Goal: Navigation & Orientation: Understand site structure

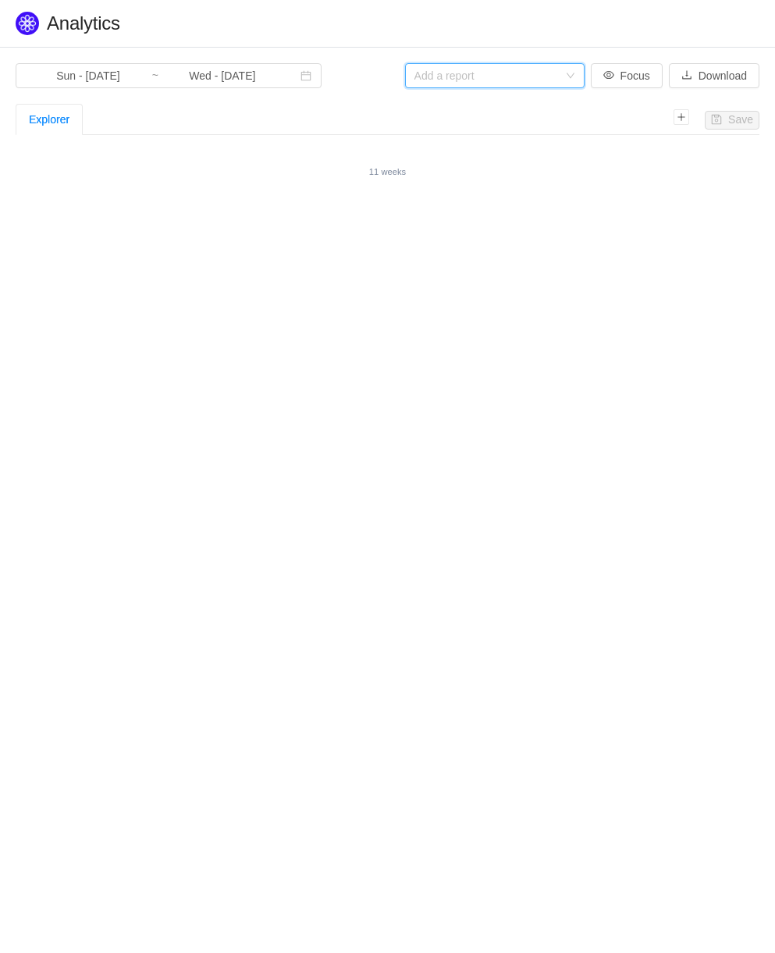
click at [556, 27] on h1 "Quantify › Analytics" at bounding box center [403, 23] width 712 height 23
click at [563, 71] on div "Add a report" at bounding box center [489, 75] width 151 height 23
click at [479, 27] on h1 "Quantify › Analytics" at bounding box center [403, 23] width 712 height 23
click at [365, 76] on div "Sun - Jun 01, 2025 ~ Wed - Aug 20, 2025" at bounding box center [202, 75] width 372 height 25
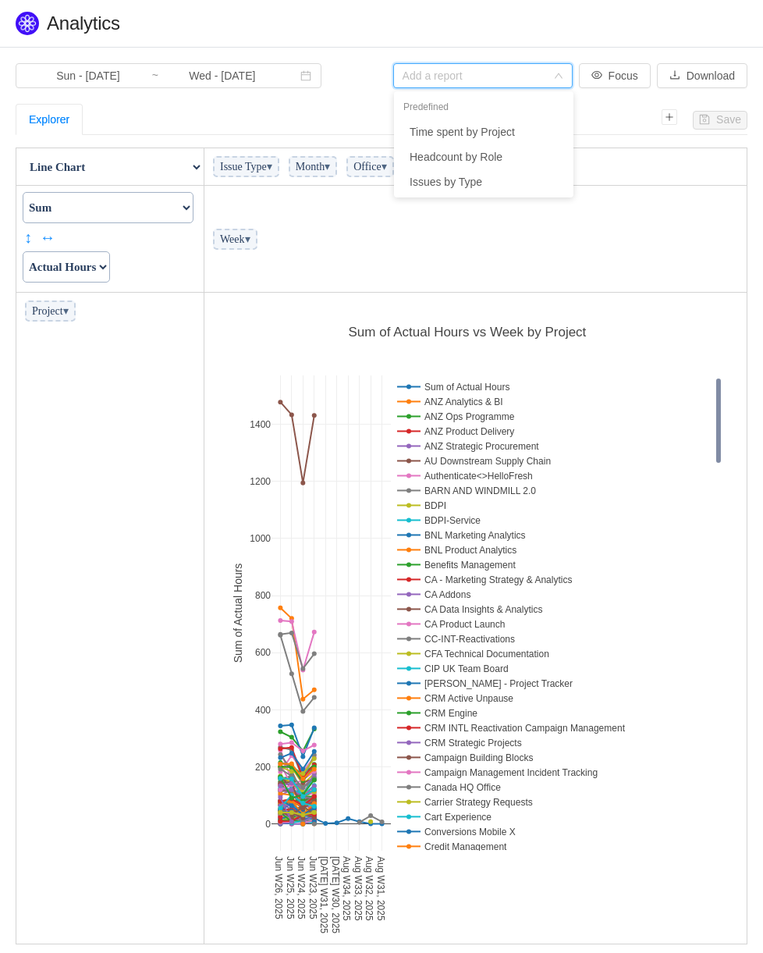
scroll to position [641, 528]
click at [484, 66] on div "Add a report" at bounding box center [478, 75] width 151 height 23
click at [431, 37] on header "Quantify › Analytics" at bounding box center [381, 23] width 763 height 47
click at [340, 96] on section "Sun - Jun 01, 2025 ~ Wed - Aug 20, 2025 Add a report Focus Download Save Explor…" at bounding box center [381, 520] width 763 height 944
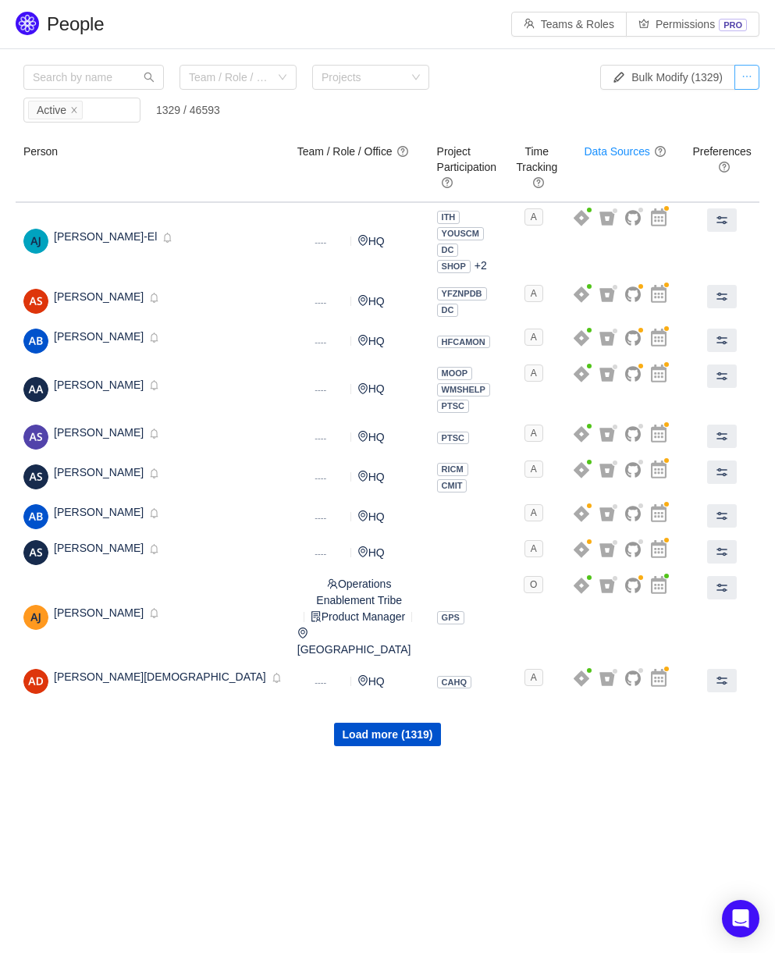
click at [753, 73] on button "button" at bounding box center [746, 77] width 25 height 25
click at [511, 71] on div "Team / Role / Office Projects Status Active 1329 / 46593" at bounding box center [299, 98] width 552 height 66
click at [536, 29] on button "Teams & Roles" at bounding box center [568, 24] width 115 height 25
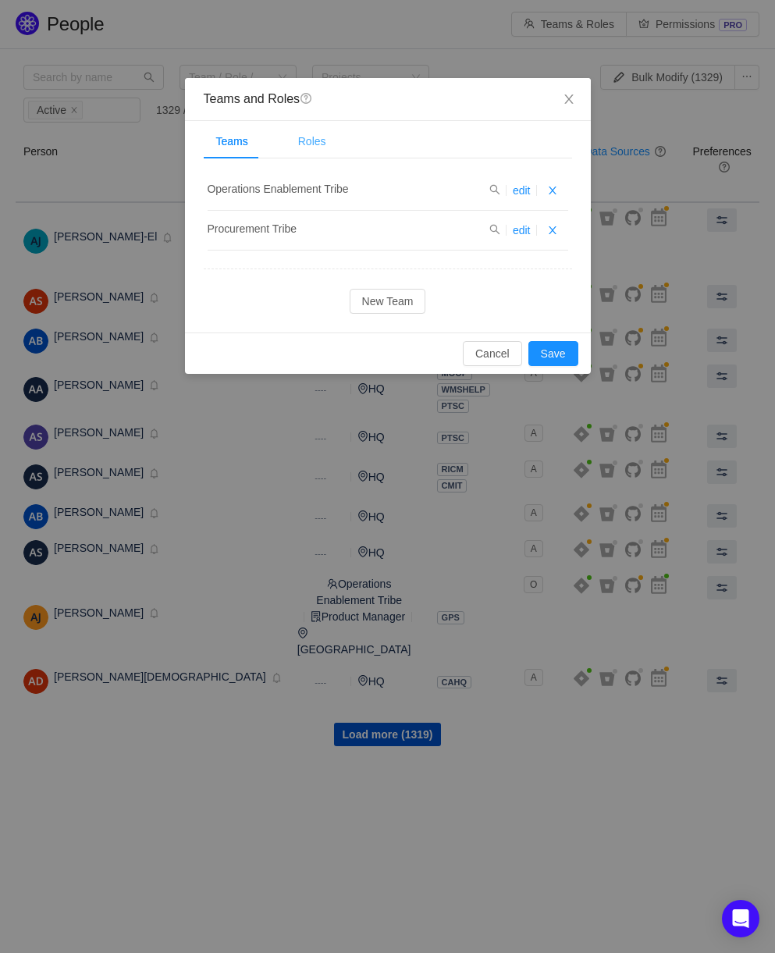
click at [304, 140] on div "Roles" at bounding box center [312, 141] width 53 height 35
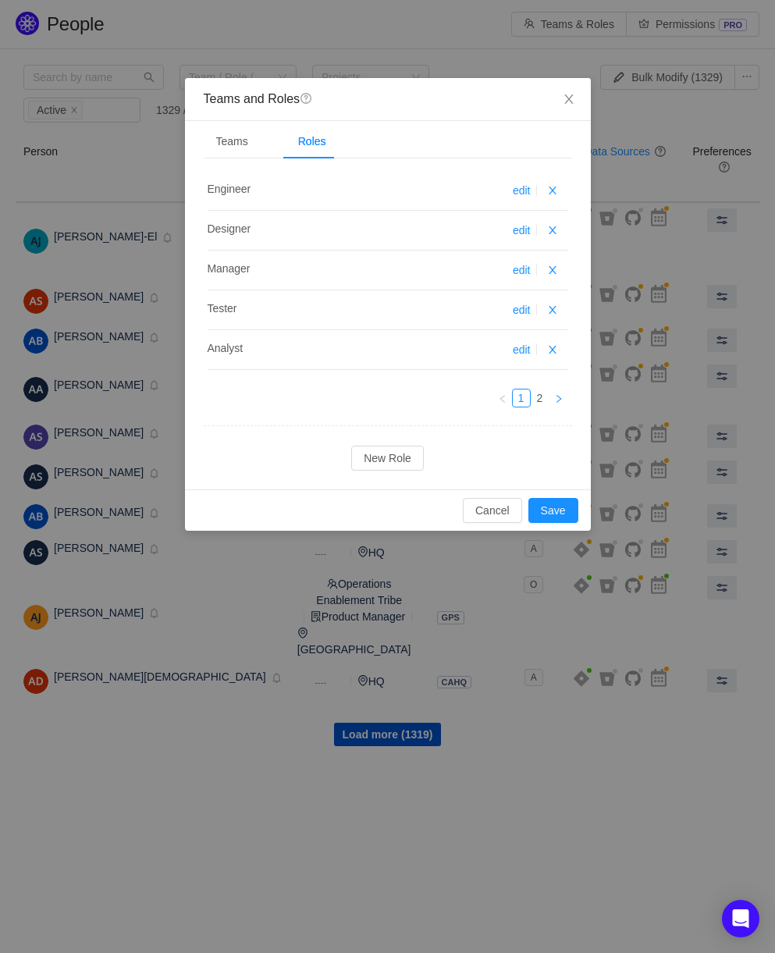
click at [562, 400] on icon "icon: right" at bounding box center [558, 398] width 9 height 9
click at [499, 399] on icon "icon: left" at bounding box center [502, 398] width 9 height 9
click at [242, 142] on div "Teams" at bounding box center [232, 141] width 57 height 35
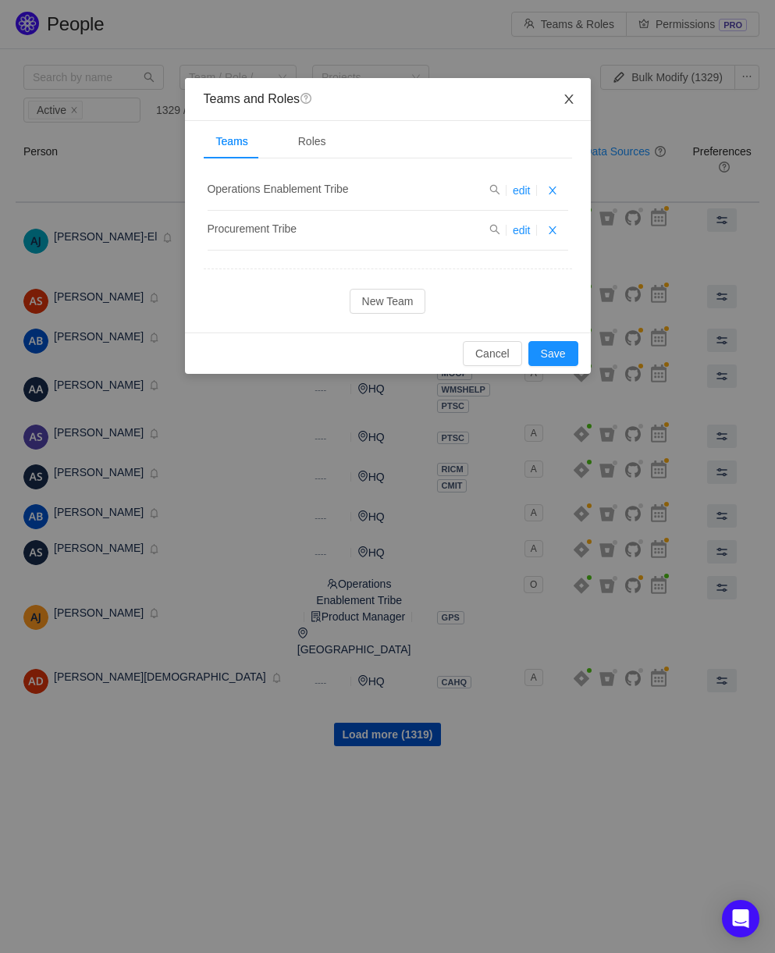
click at [571, 98] on icon "icon: close" at bounding box center [568, 99] width 12 height 12
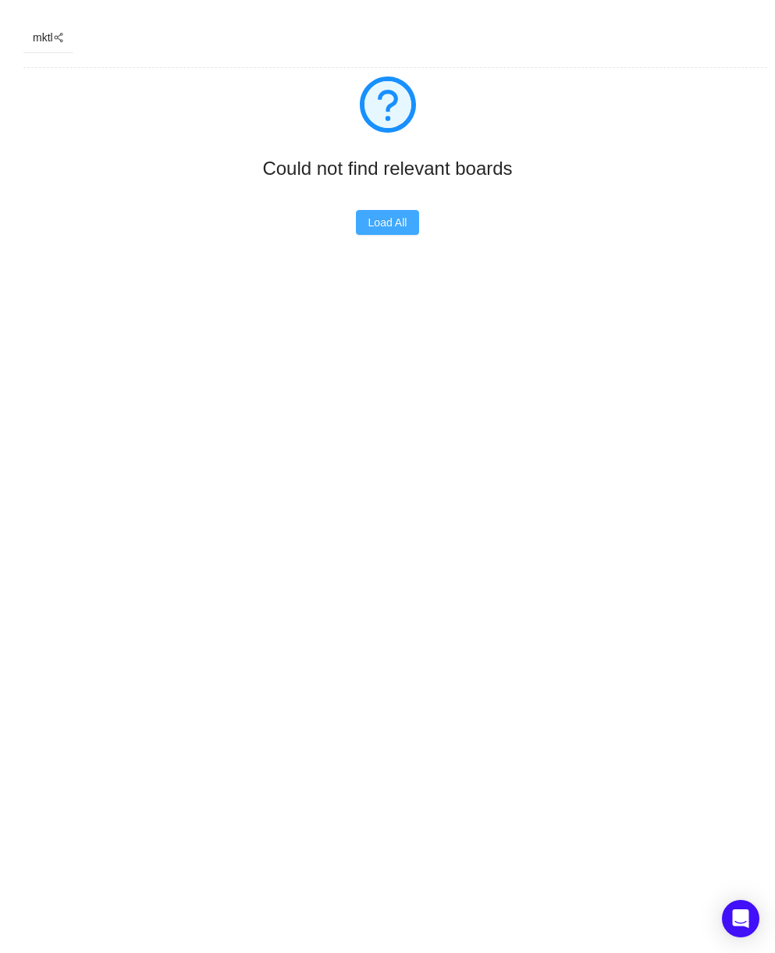
click at [378, 222] on button "Load All" at bounding box center [388, 222] width 64 height 25
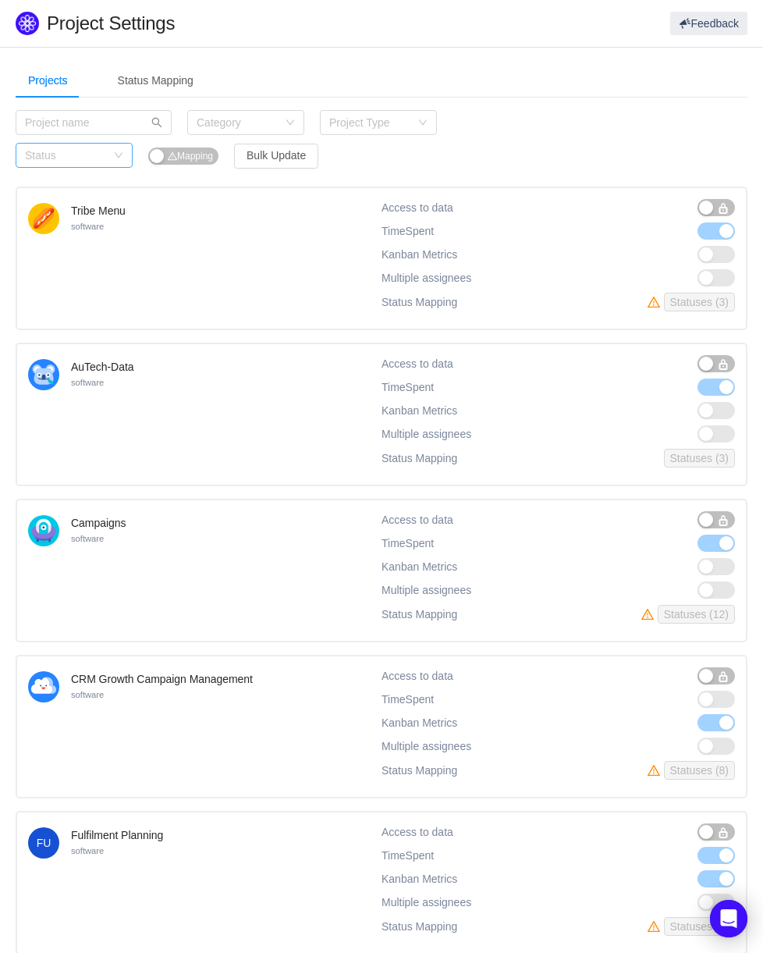
click at [48, 156] on div "Status" at bounding box center [65, 155] width 81 height 16
click at [61, 192] on li "Active" at bounding box center [74, 186] width 117 height 25
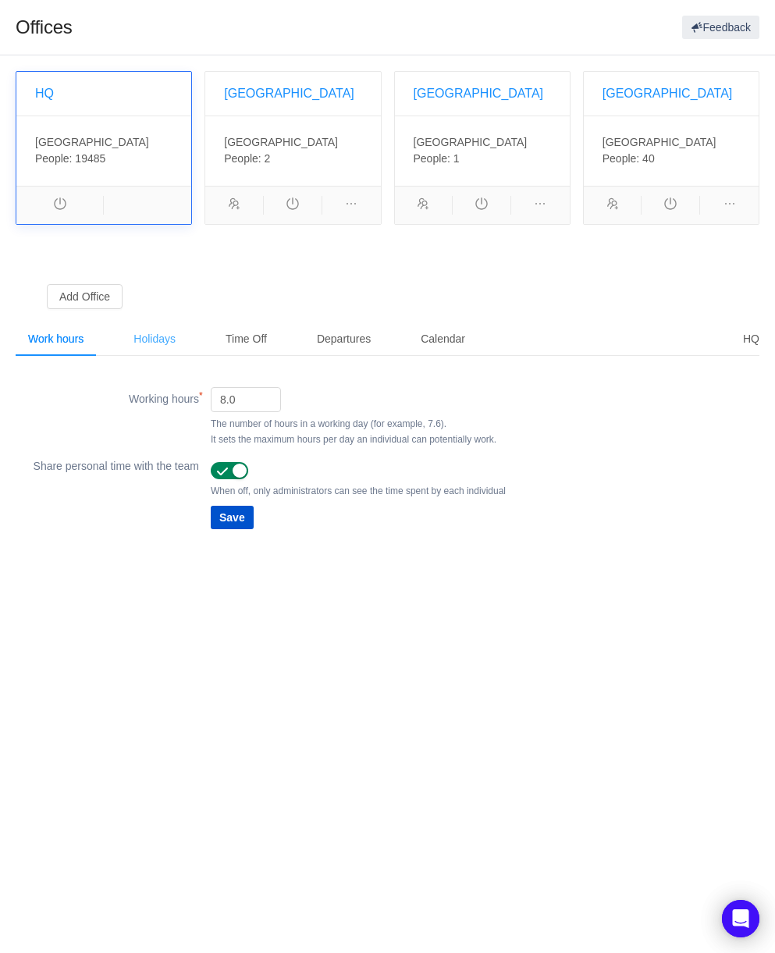
click at [147, 344] on div "Holidays" at bounding box center [154, 338] width 67 height 35
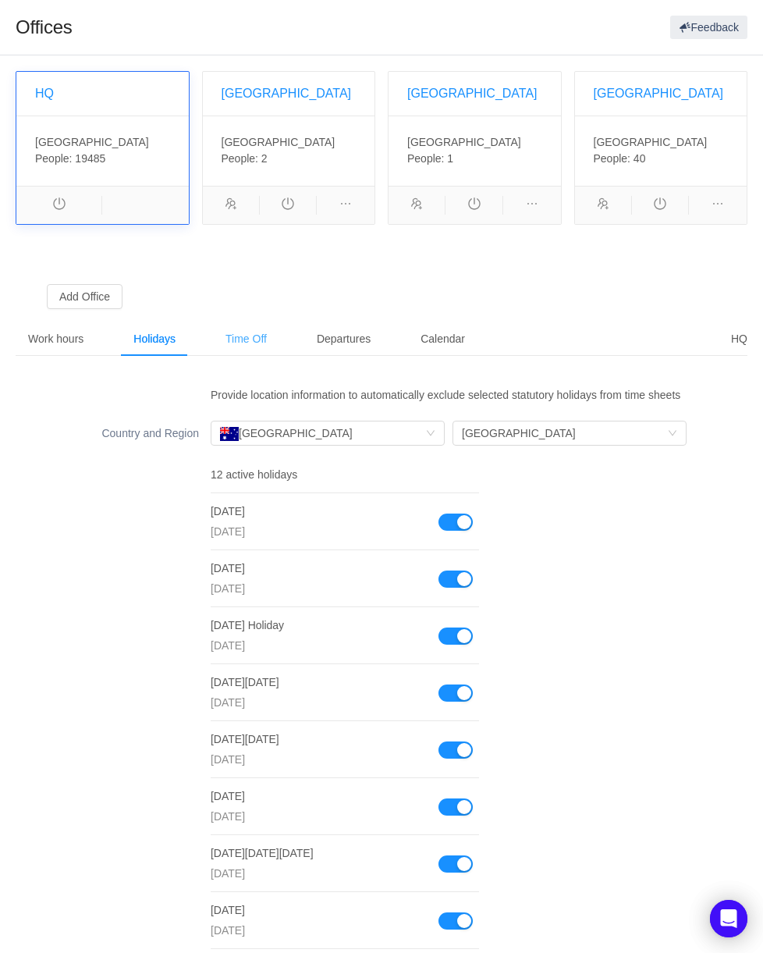
click at [238, 332] on div "Time Off" at bounding box center [246, 338] width 66 height 35
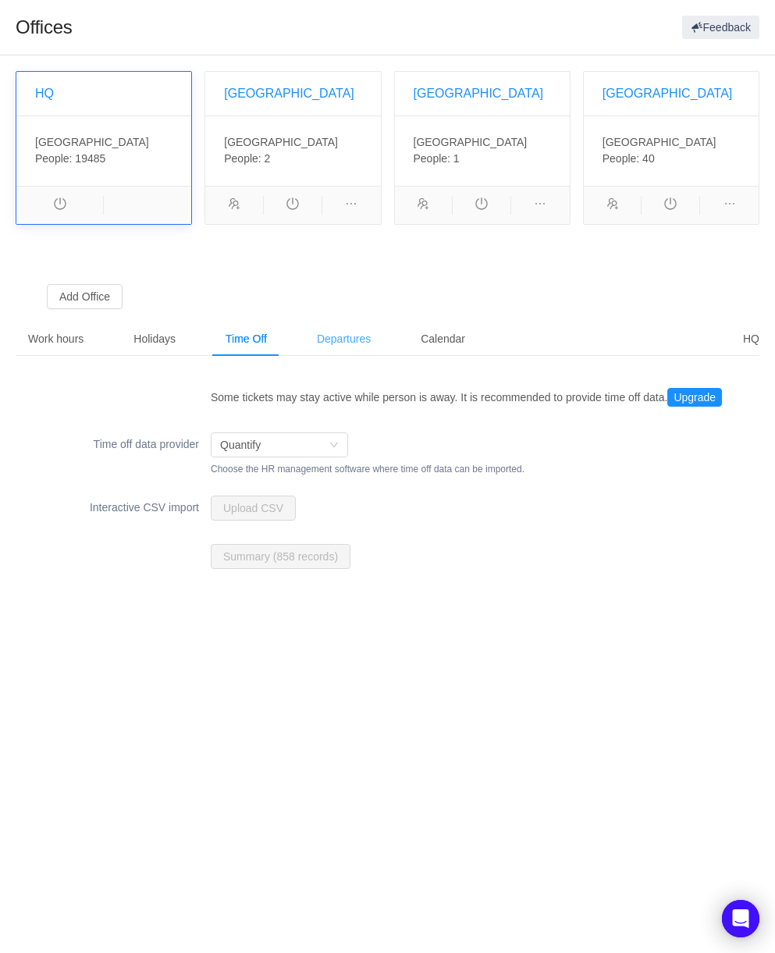
click at [336, 337] on div "Departures" at bounding box center [343, 338] width 79 height 35
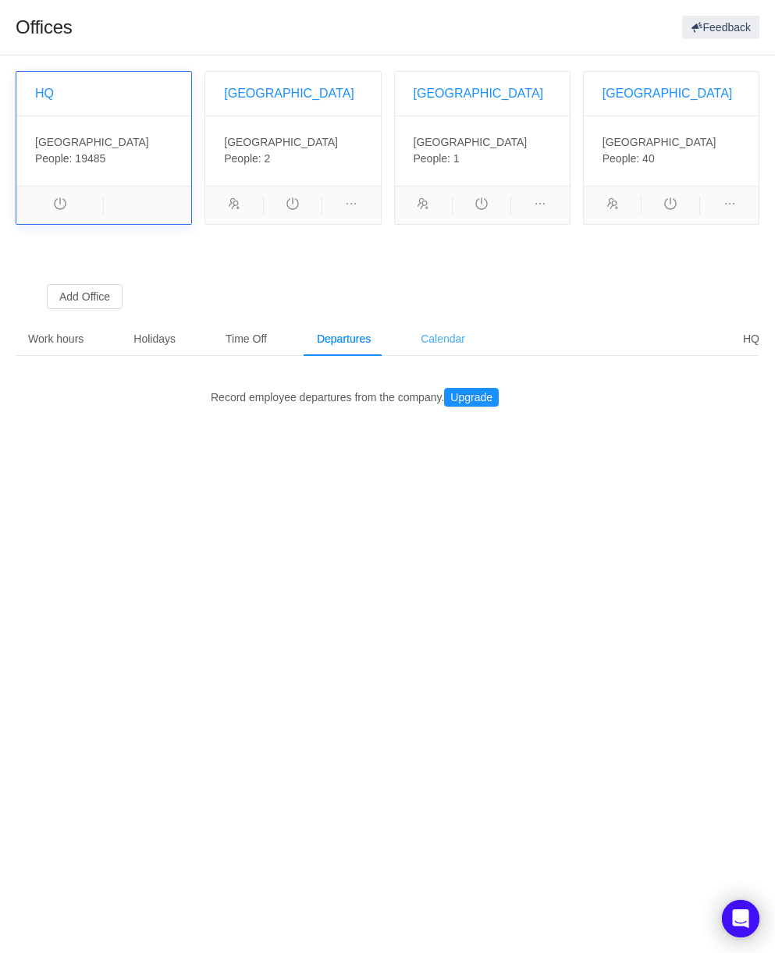
click at [447, 332] on div "Calendar" at bounding box center [442, 338] width 69 height 35
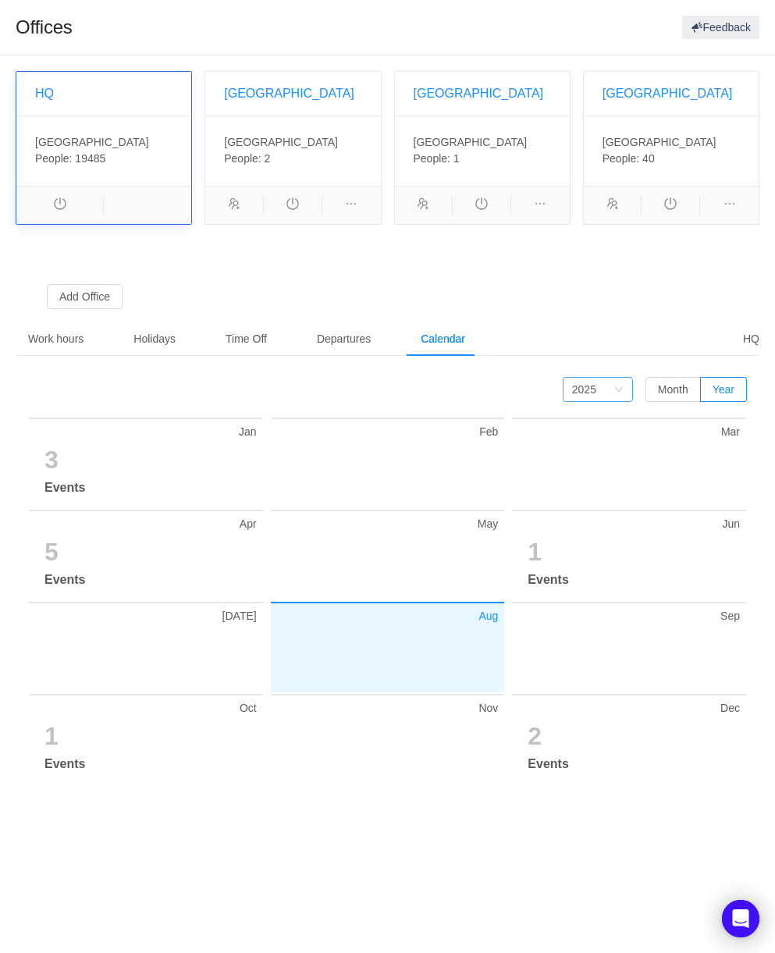
click at [612, 392] on div "2025" at bounding box center [597, 389] width 70 height 25
click at [612, 392] on div "2025" at bounding box center [592, 389] width 41 height 23
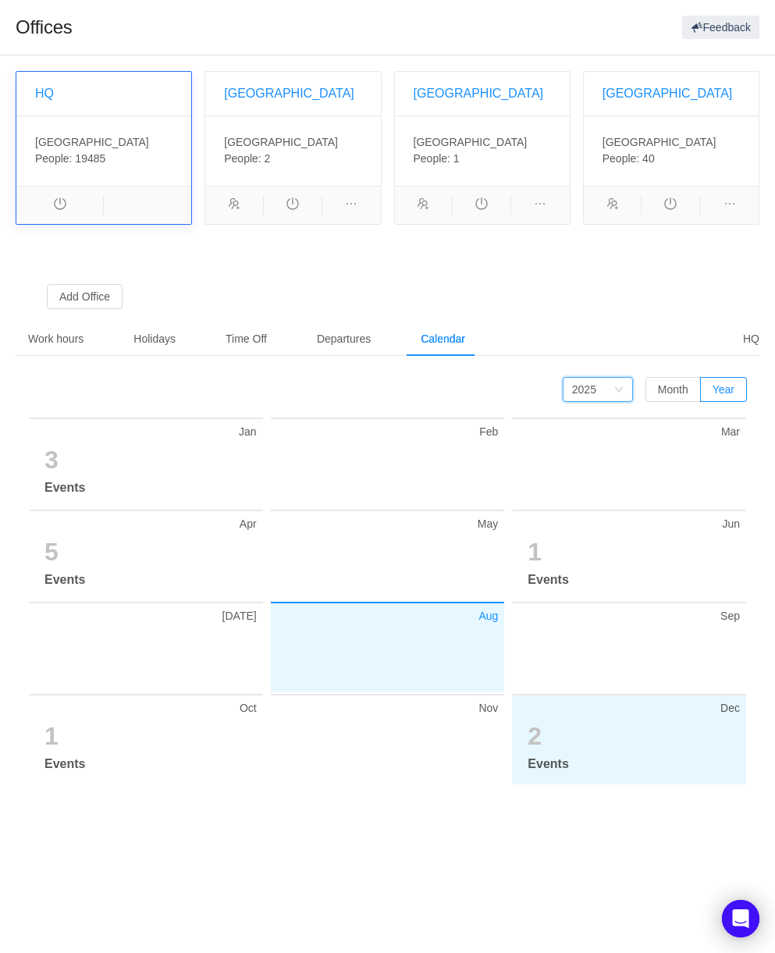
click at [551, 736] on section "2" at bounding box center [633, 735] width 212 height 37
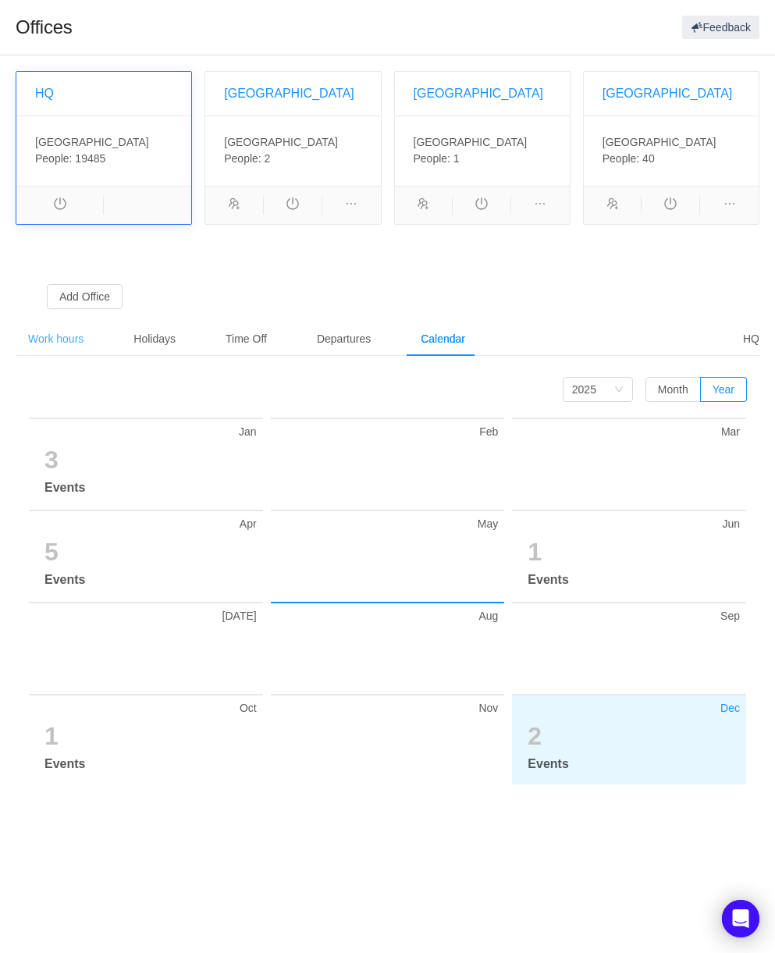
click at [59, 340] on div "Work hours" at bounding box center [56, 338] width 80 height 35
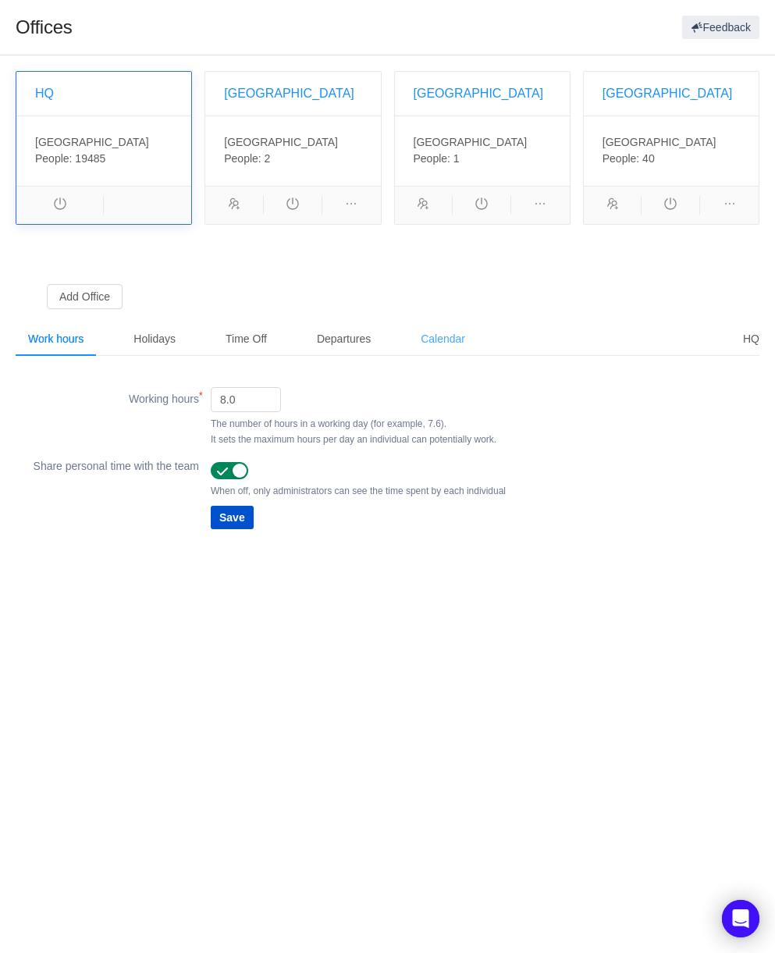
click at [432, 324] on div "Calendar" at bounding box center [442, 338] width 69 height 35
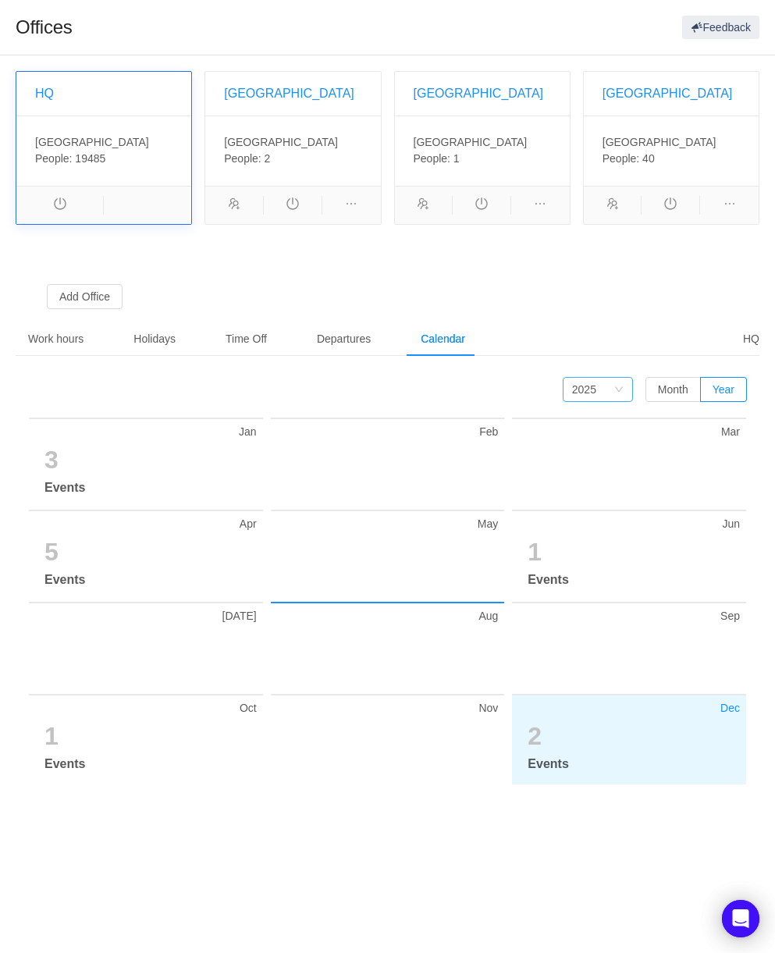
click at [599, 378] on div "2025" at bounding box center [592, 389] width 41 height 23
click at [594, 511] on li "2026" at bounding box center [597, 514] width 70 height 25
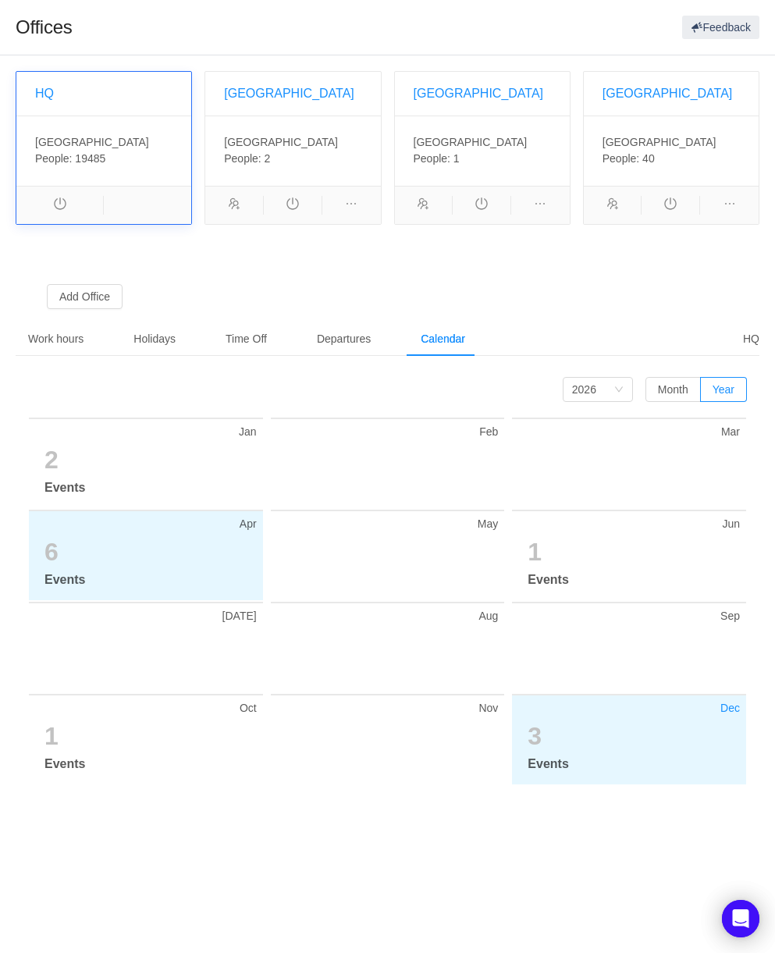
click at [52, 552] on section "6" at bounding box center [150, 551] width 212 height 37
